Goal: Task Accomplishment & Management: Manage account settings

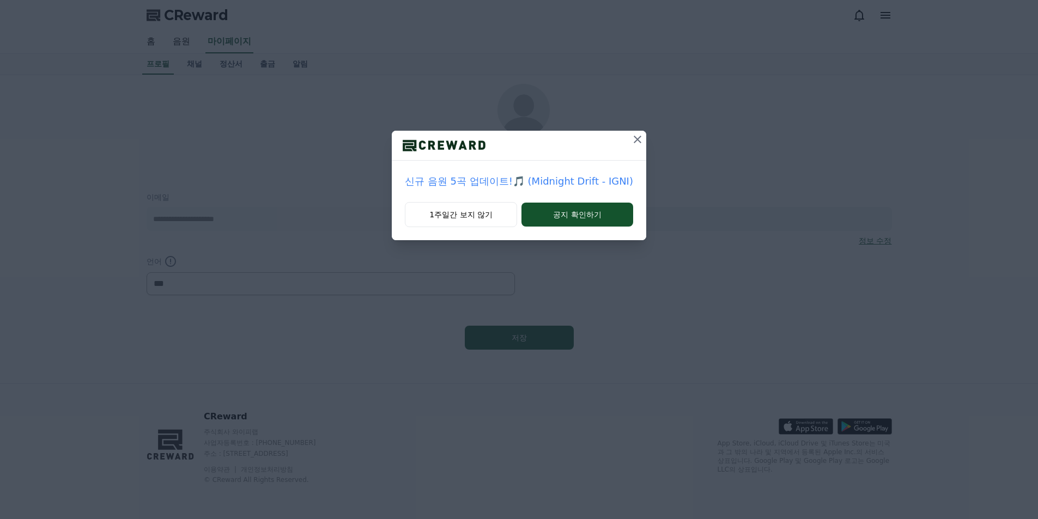
select select "**********"
click at [634, 138] on icon at bounding box center [638, 140] width 8 height 8
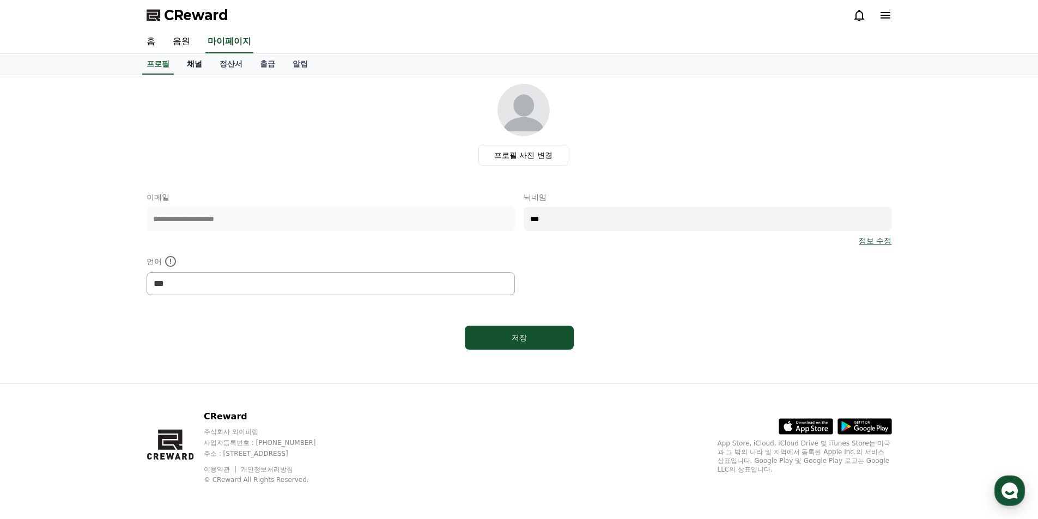
click at [189, 65] on link "채널" at bounding box center [194, 64] width 33 height 21
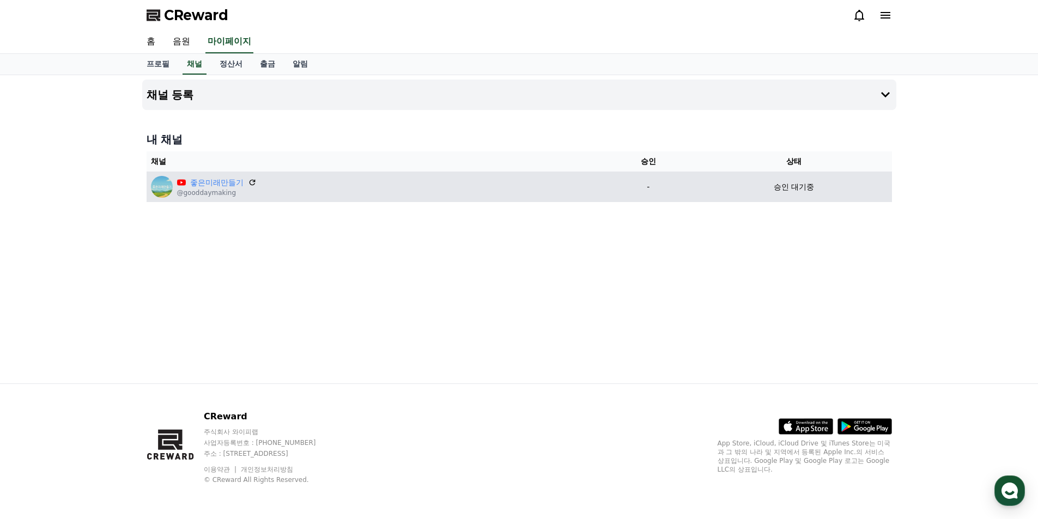
click at [790, 193] on td "승인 대기중" at bounding box center [794, 187] width 196 height 31
click at [257, 178] on div "좋은미래만들기 @gooddaymaking" at bounding box center [374, 187] width 446 height 22
click at [253, 181] on icon at bounding box center [252, 182] width 7 height 7
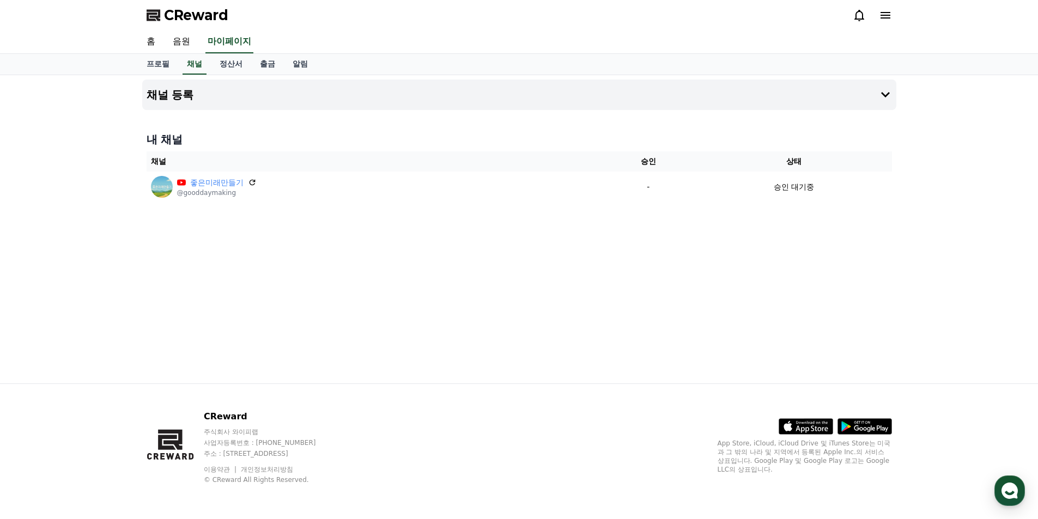
click at [823, 281] on div "채널 등록 내 채널 채널 승인 상태 좋은미래만들기 @gooddaymaking - 승인 대기중" at bounding box center [519, 229] width 763 height 308
